Goal: Information Seeking & Learning: Check status

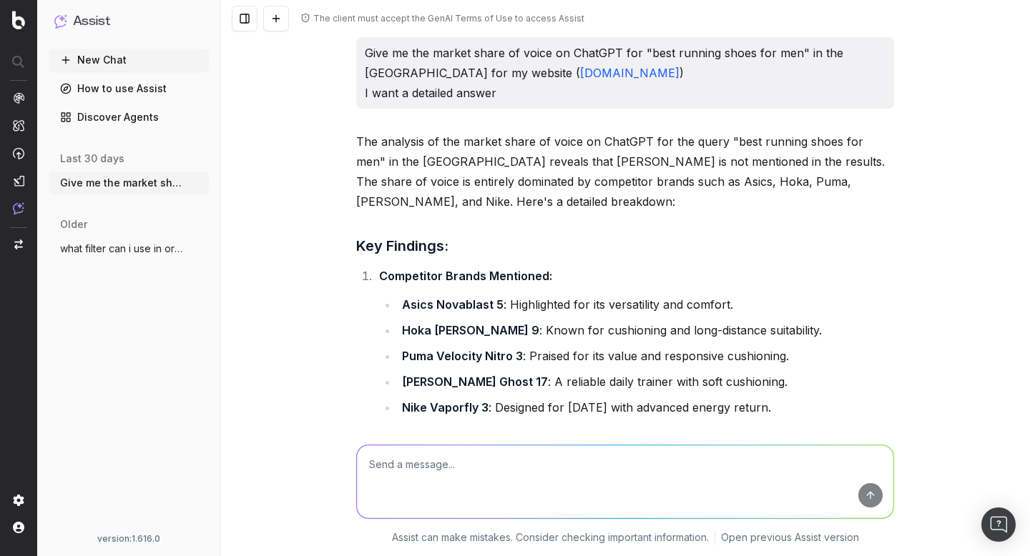
scroll to position [3171, 0]
